Goal: Transaction & Acquisition: Subscribe to service/newsletter

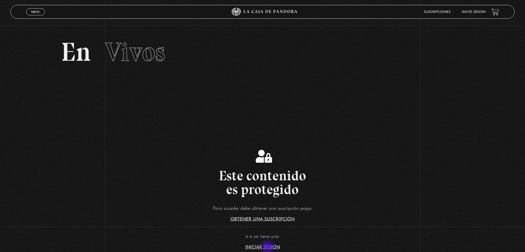
click at [267, 247] on link "Iniciar Sesión" at bounding box center [262, 248] width 35 height 4
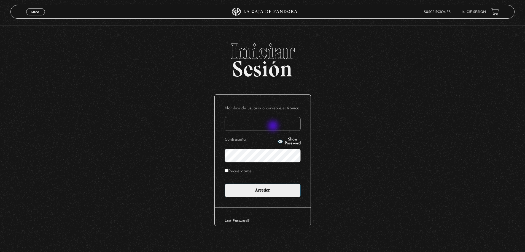
click at [273, 127] on input "Nombre de usuario o correo electrónico" at bounding box center [262, 124] width 76 height 14
type input "[EMAIL_ADDRESS][DOMAIN_NAME]"
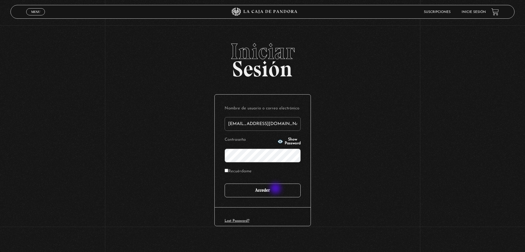
click at [276, 192] on input "Acceder" at bounding box center [262, 191] width 76 height 14
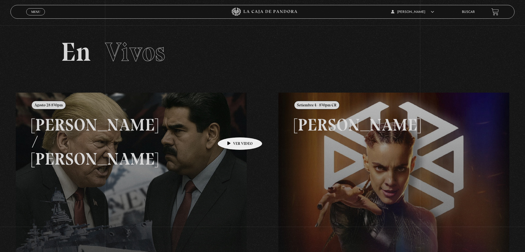
click at [231, 129] on link at bounding box center [278, 219] width 525 height 252
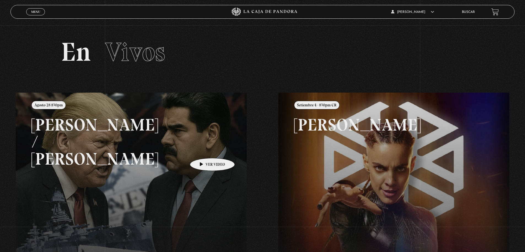
click at [203, 150] on link at bounding box center [278, 219] width 525 height 252
